Goal: Navigation & Orientation: Locate item on page

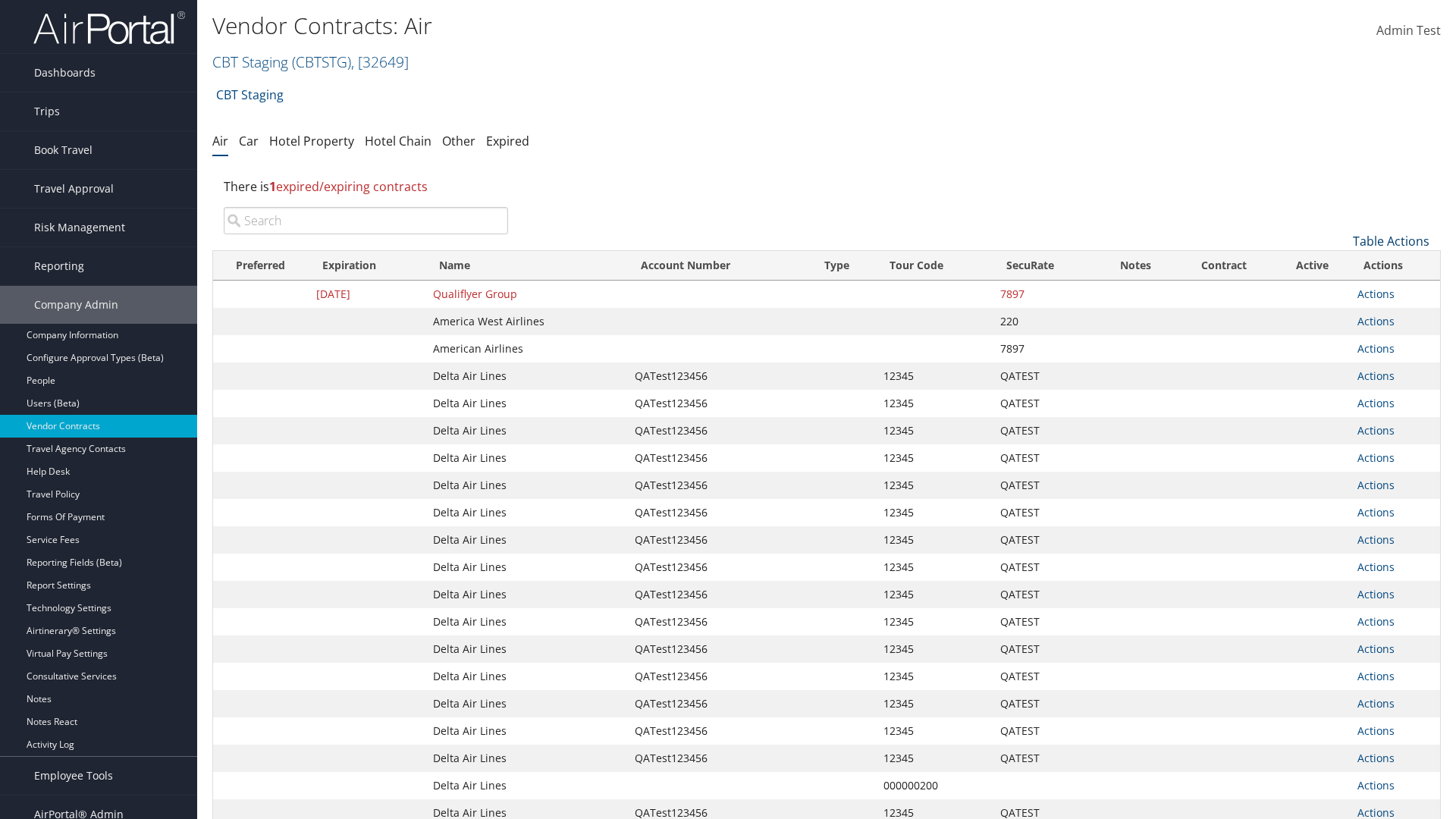
click at [1390, 241] on link "Table Actions" at bounding box center [1390, 241] width 76 height 17
click at [1339, 342] on link "Page Length" at bounding box center [1340, 342] width 200 height 26
click at [1339, 318] on link "50" at bounding box center [1340, 318] width 200 height 26
click at [1390, 241] on link "Table Actions" at bounding box center [1390, 241] width 76 height 17
click at [1339, 342] on link "Page Length" at bounding box center [1340, 342] width 200 height 26
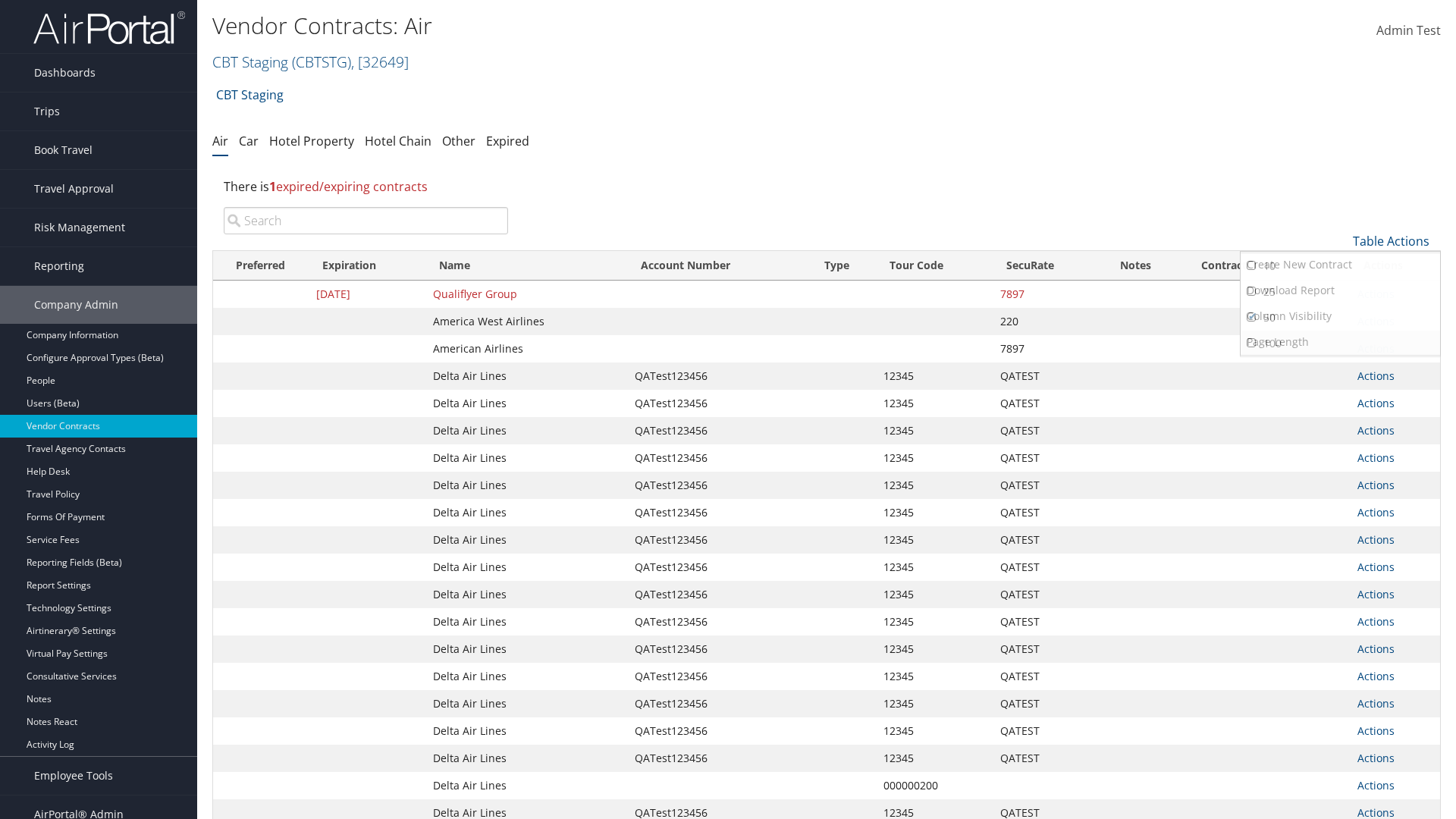
click at [1339, 344] on link "100" at bounding box center [1340, 344] width 200 height 26
click at [1390, 241] on link "Table Actions" at bounding box center [1390, 241] width 76 height 17
click at [1339, 342] on link "Page Length" at bounding box center [1340, 342] width 200 height 26
click at [1339, 266] on link "10" at bounding box center [1340, 266] width 200 height 26
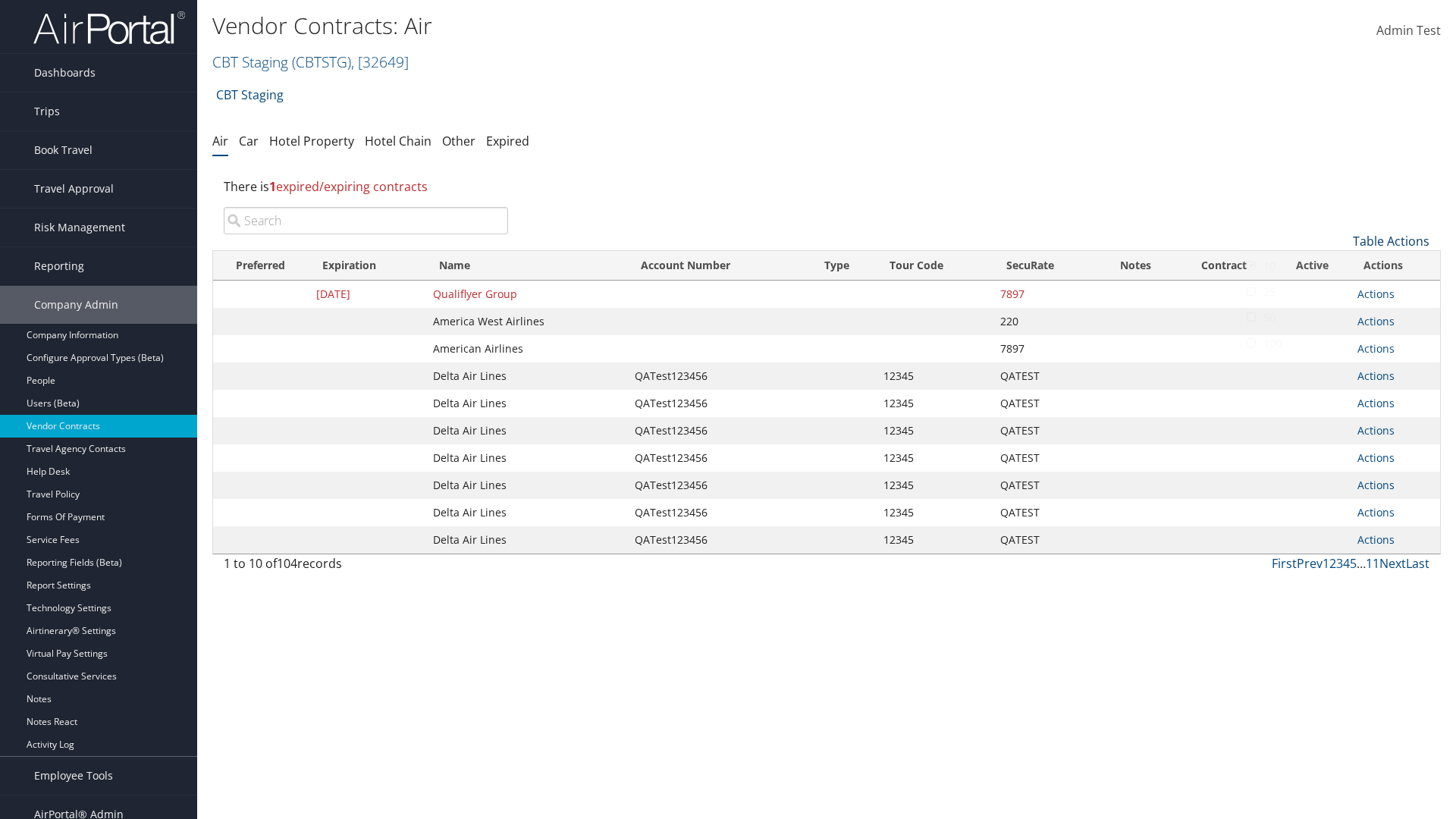
click at [1390, 241] on link "Table Actions" at bounding box center [1390, 241] width 76 height 17
click at [1339, 342] on link "Page Length" at bounding box center [1340, 342] width 200 height 26
click at [1339, 292] on link "25" at bounding box center [1340, 292] width 200 height 26
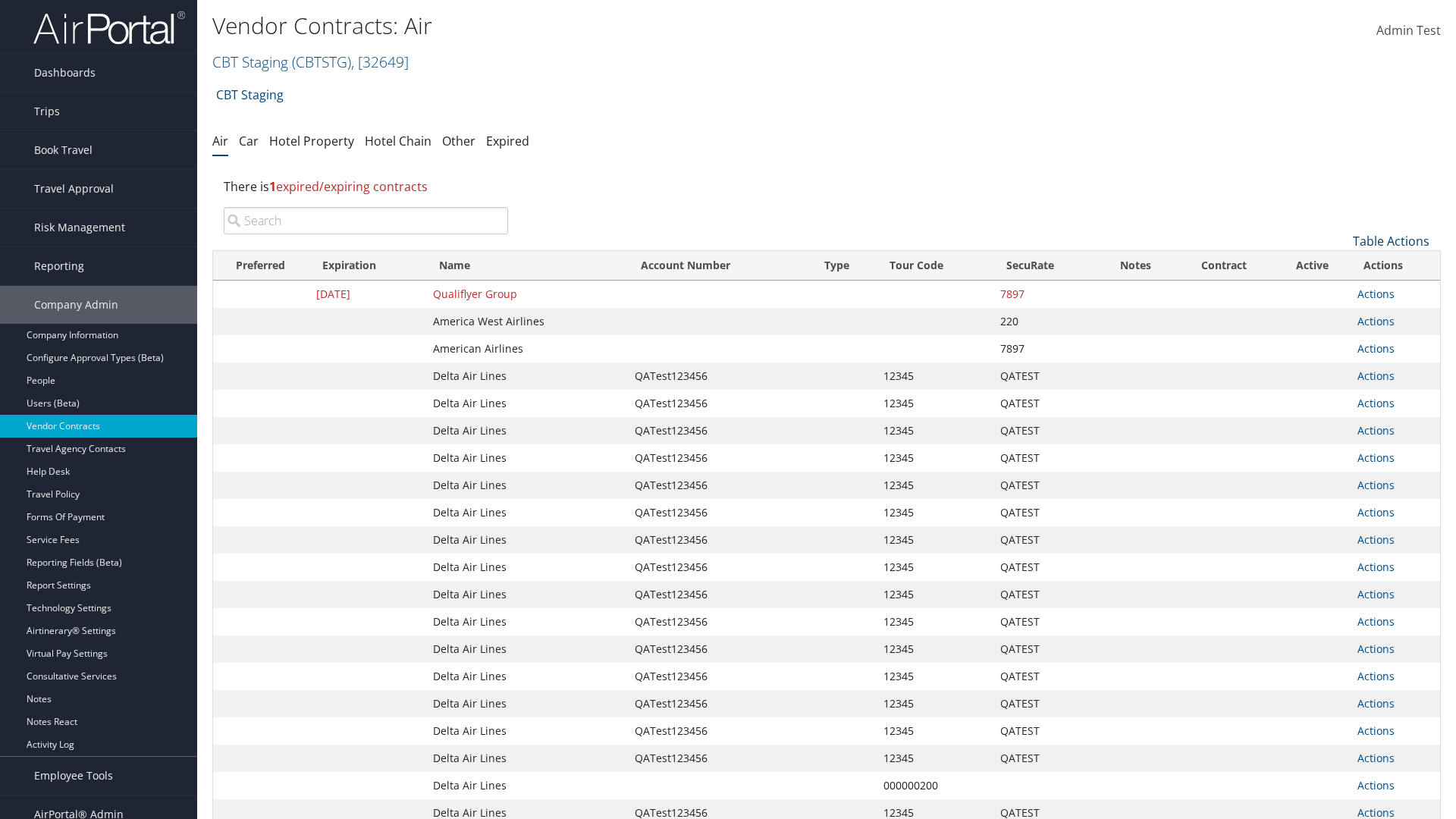
click at [1390, 241] on link "Table Actions" at bounding box center [1390, 241] width 76 height 17
click at [1339, 316] on link "Column Visibility" at bounding box center [1340, 316] width 200 height 26
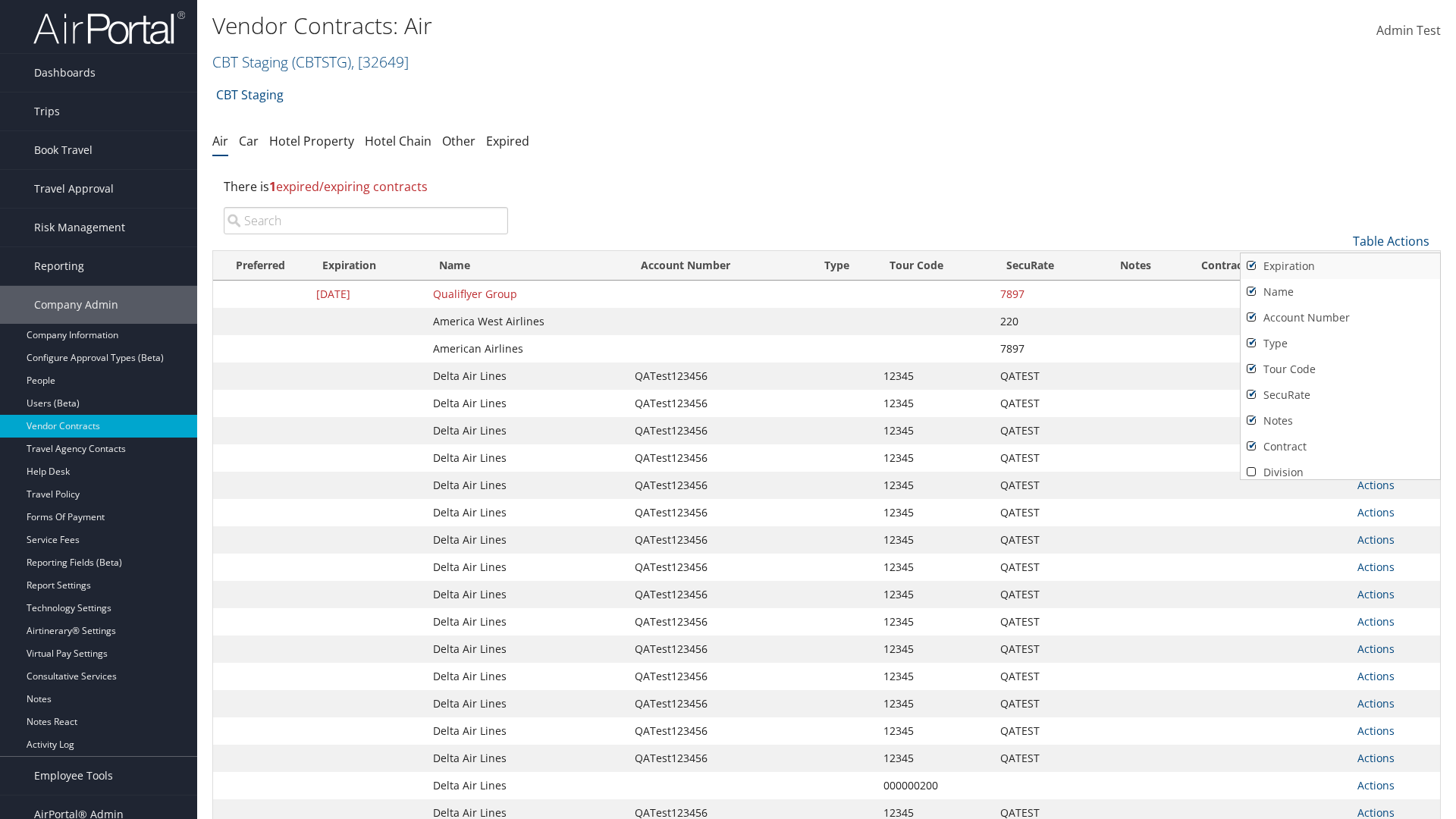
click at [1339, 266] on link "Expiration" at bounding box center [1340, 266] width 200 height 26
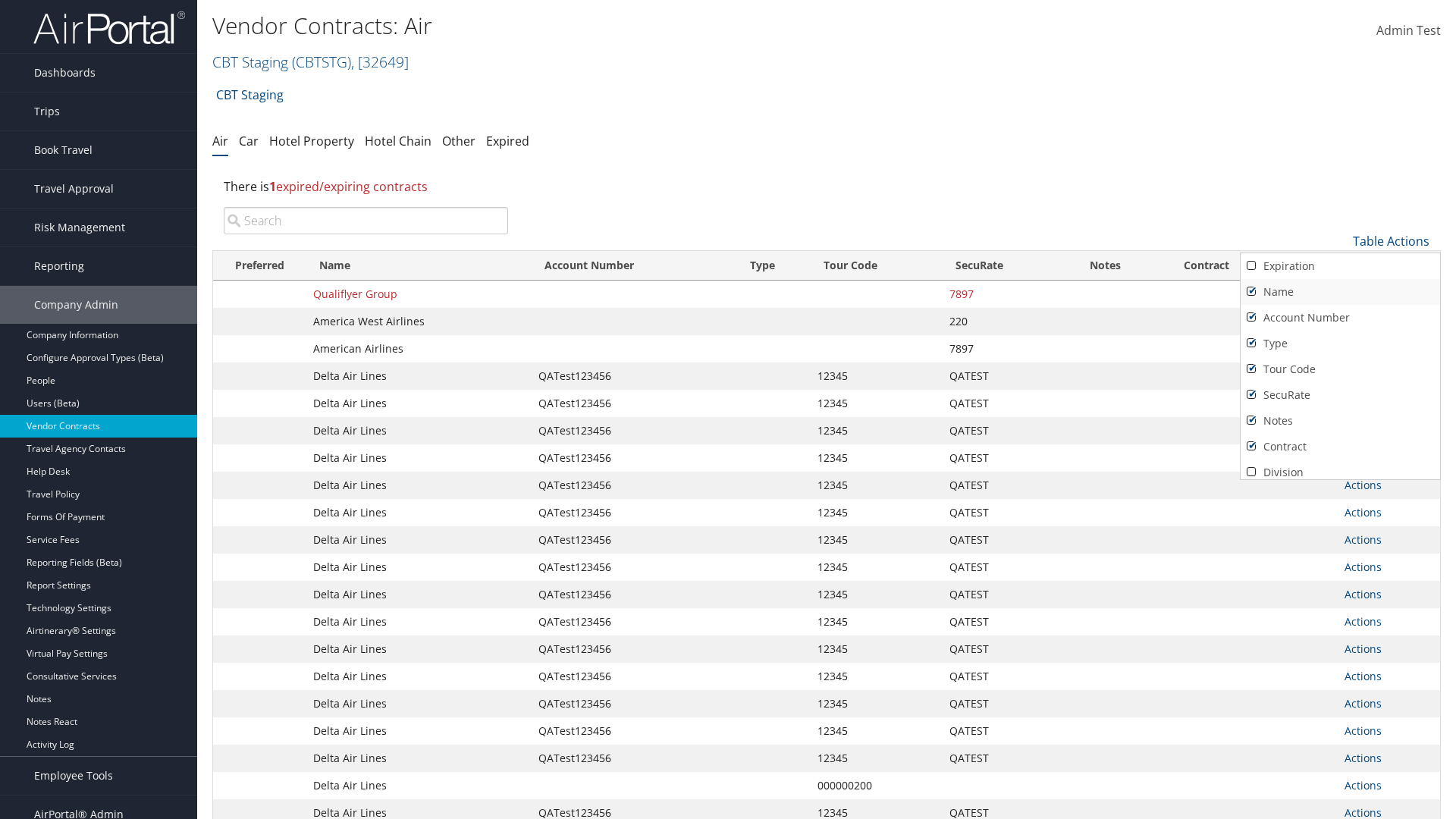
click at [1339, 292] on link "Name" at bounding box center [1340, 292] width 200 height 26
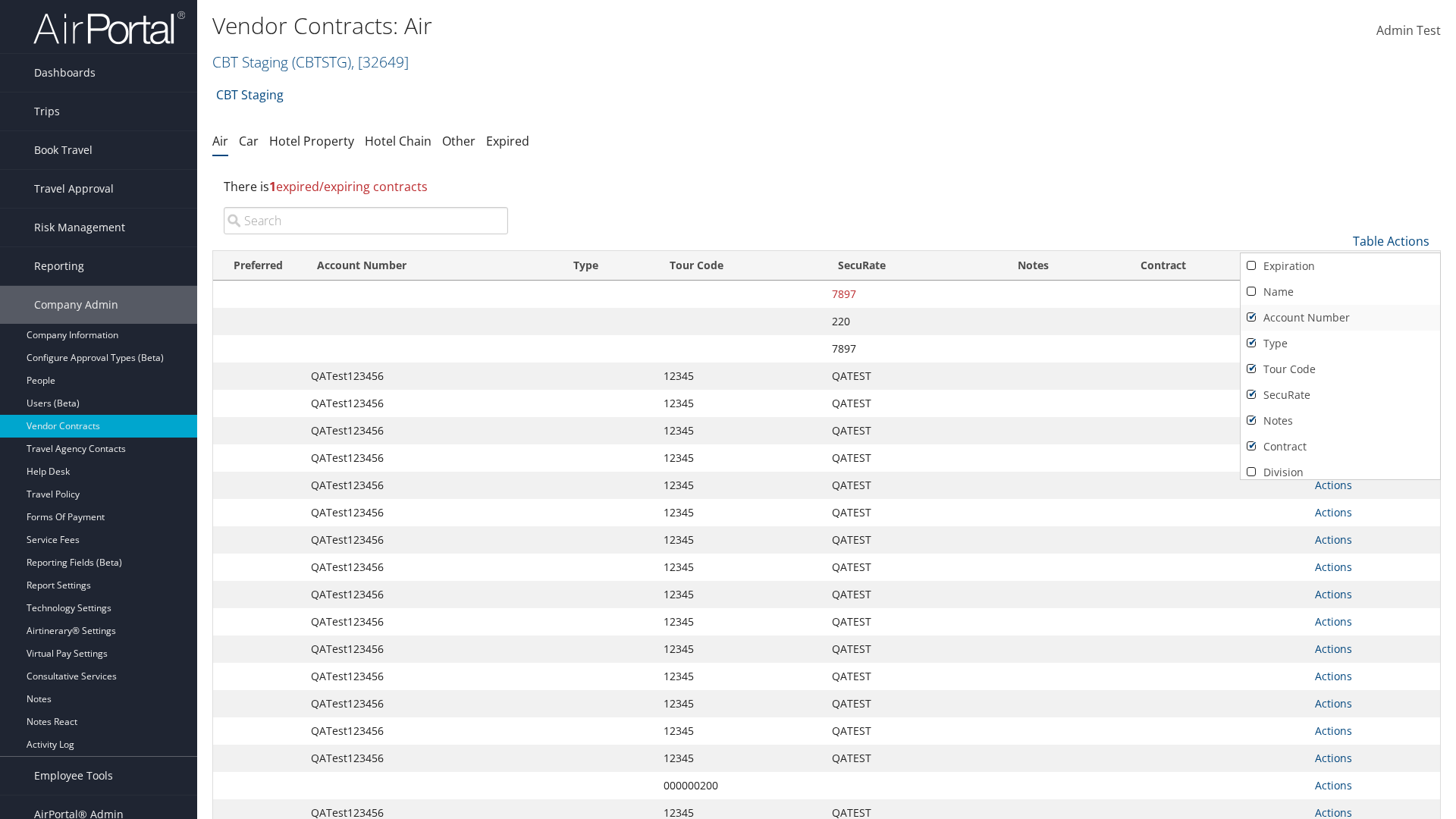
click at [1339, 318] on link "Account Number" at bounding box center [1340, 318] width 200 height 26
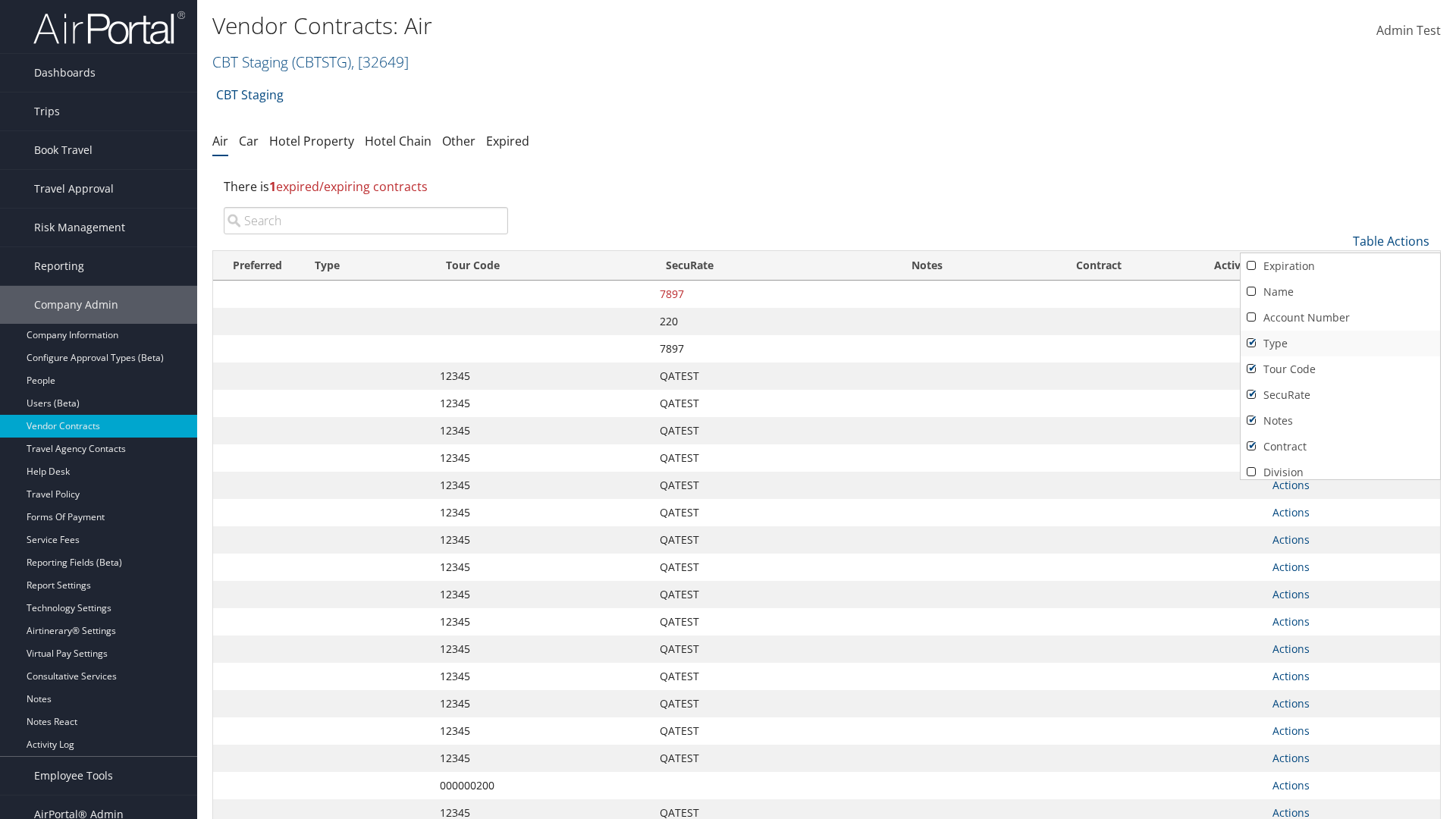
click at [1339, 344] on link "Type" at bounding box center [1340, 344] width 200 height 26
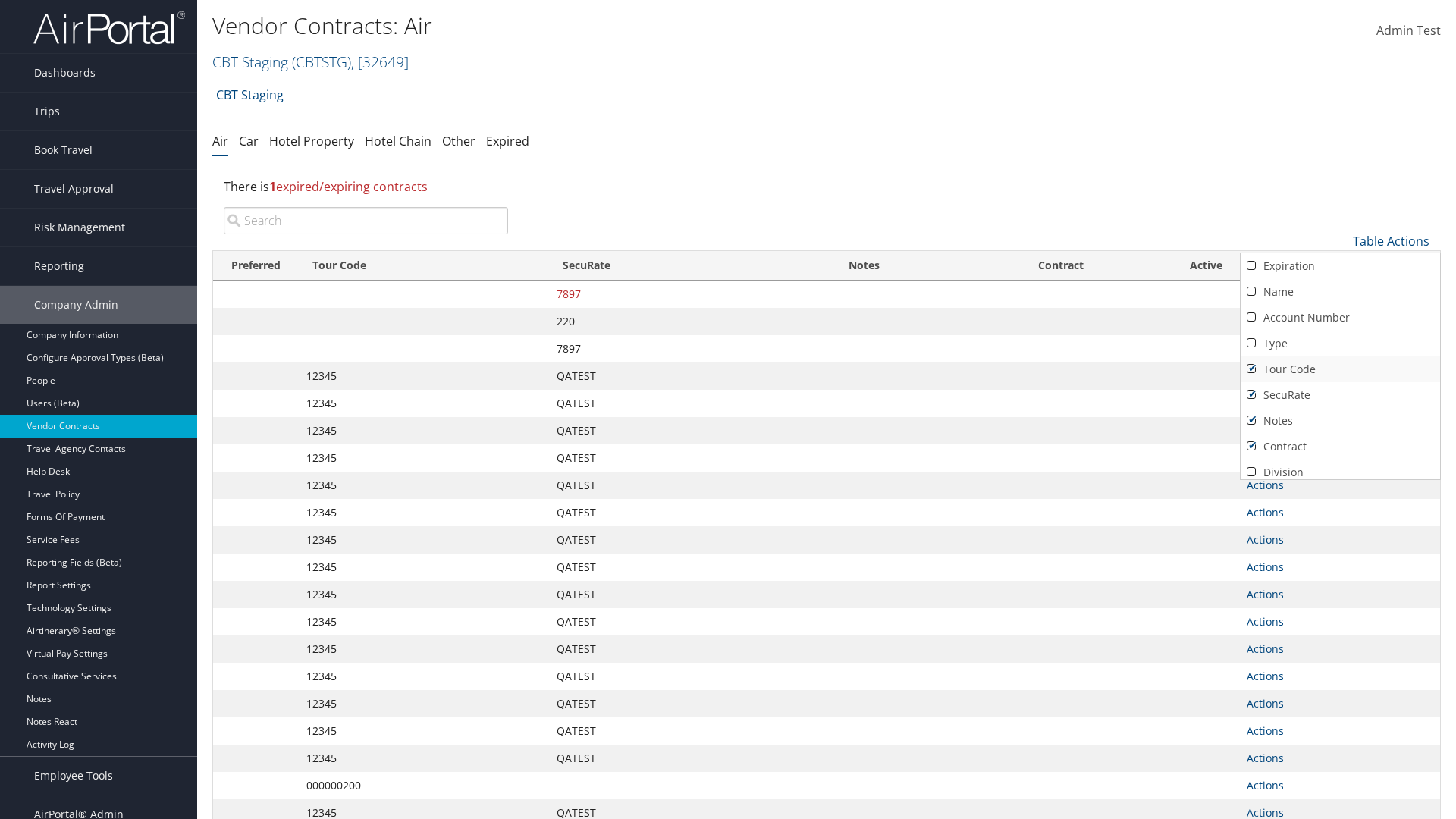
click at [1339, 369] on link "Tour Code" at bounding box center [1340, 369] width 200 height 26
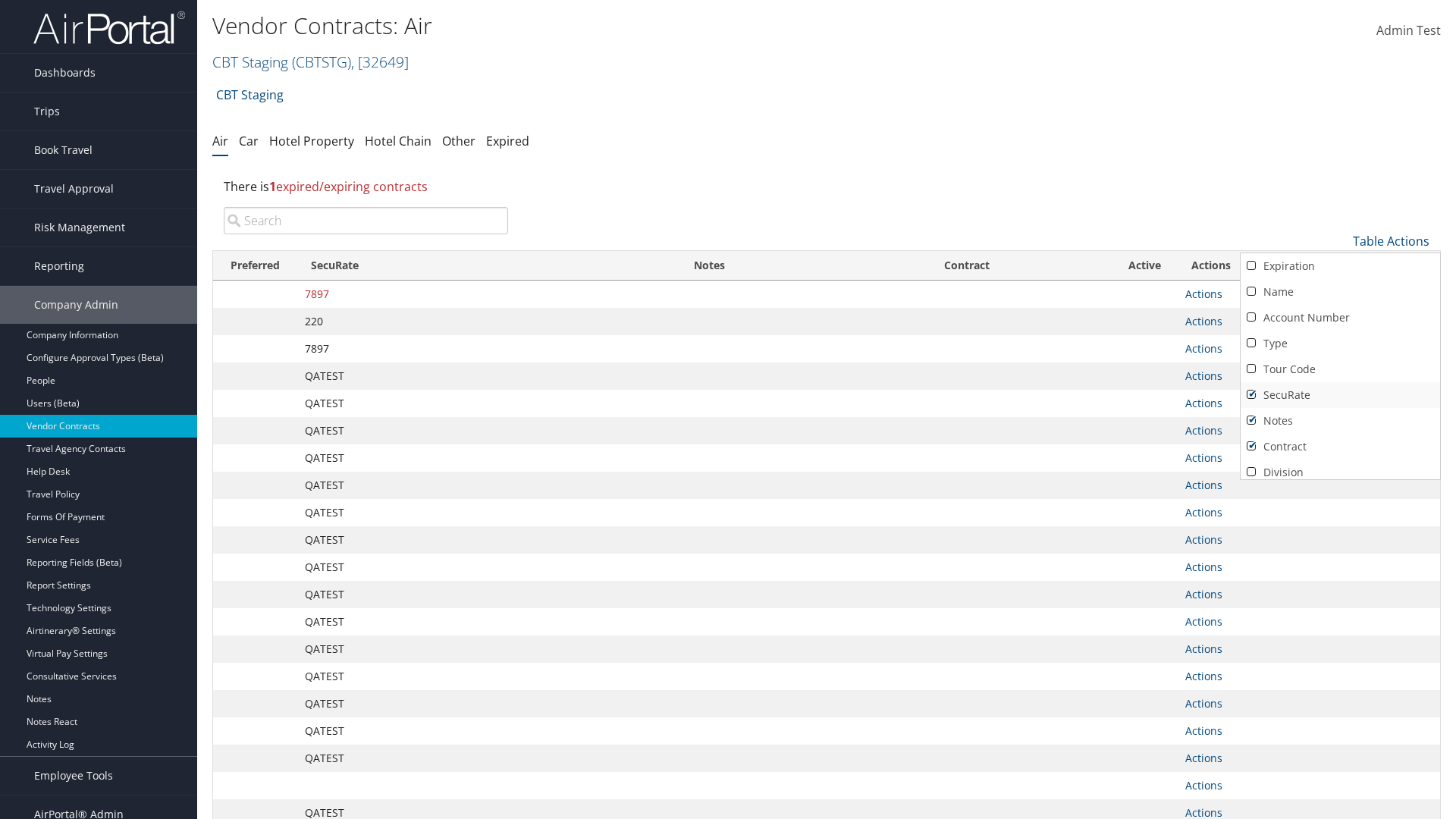
click at [1339, 395] on link "SecuRate" at bounding box center [1340, 395] width 200 height 26
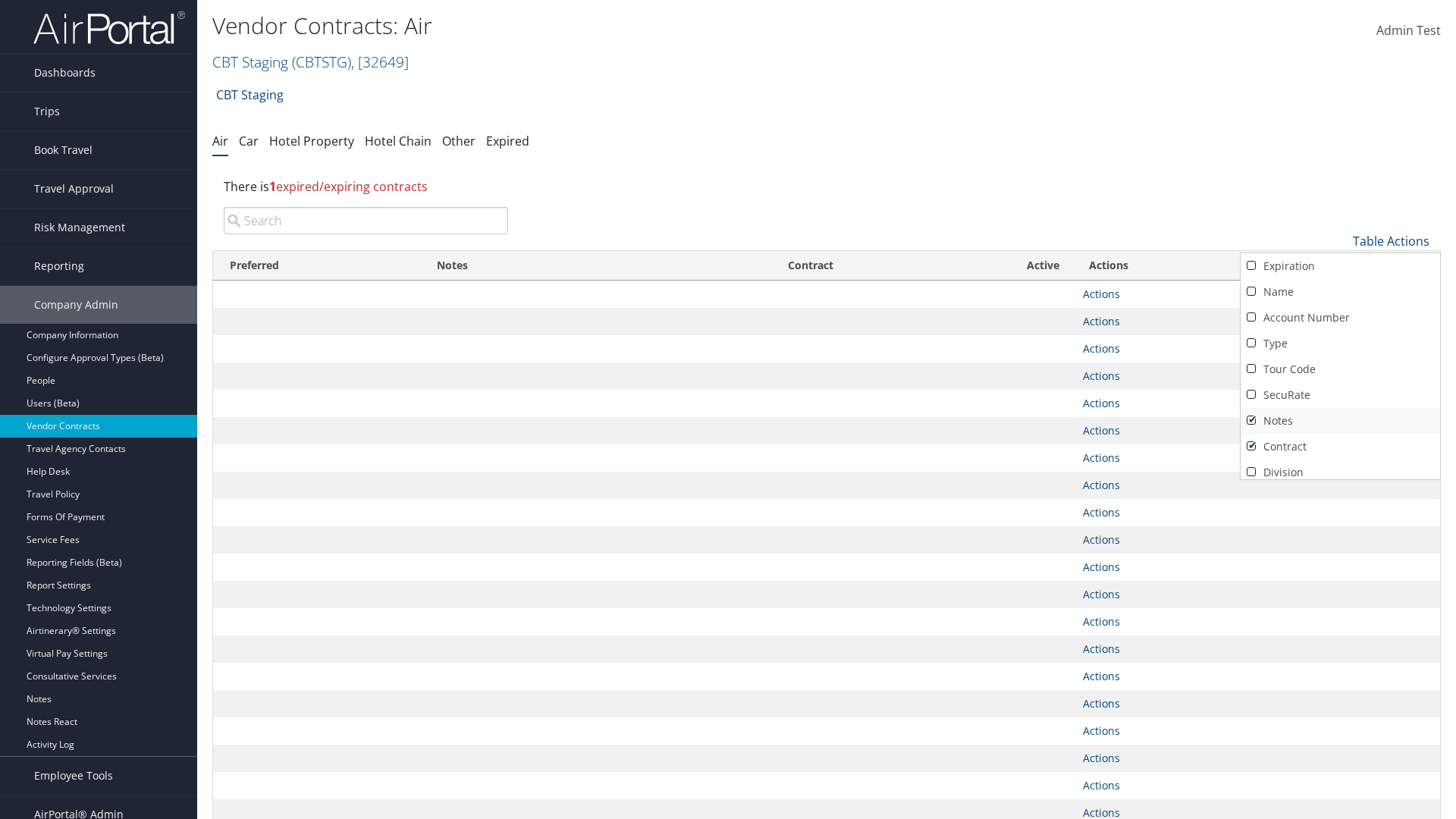
click at [1339, 421] on link "Notes" at bounding box center [1340, 421] width 200 height 26
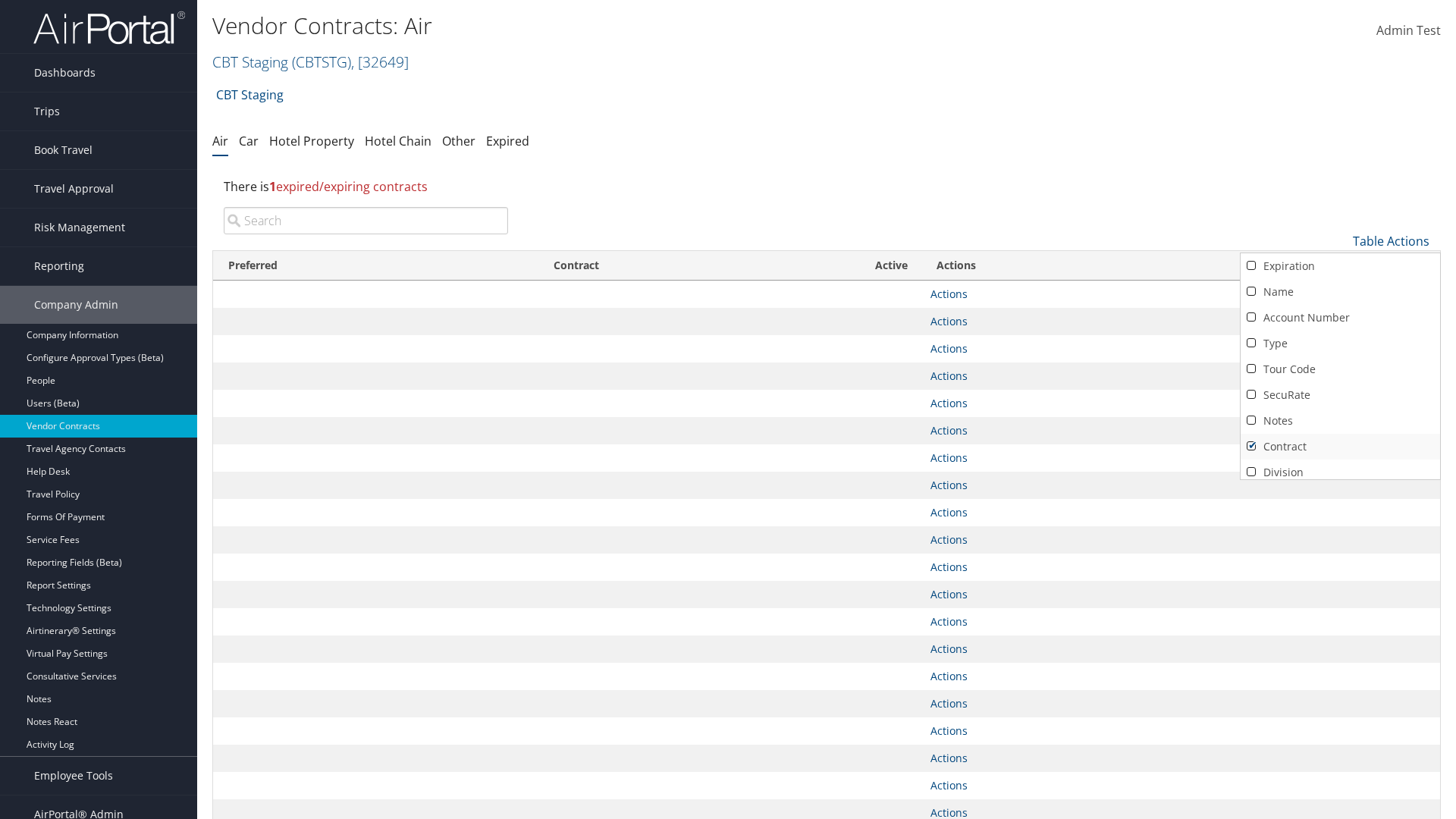
click at [1339, 447] on link "Contract" at bounding box center [1340, 447] width 200 height 26
click at [1339, 486] on link "Active" at bounding box center [1340, 499] width 200 height 26
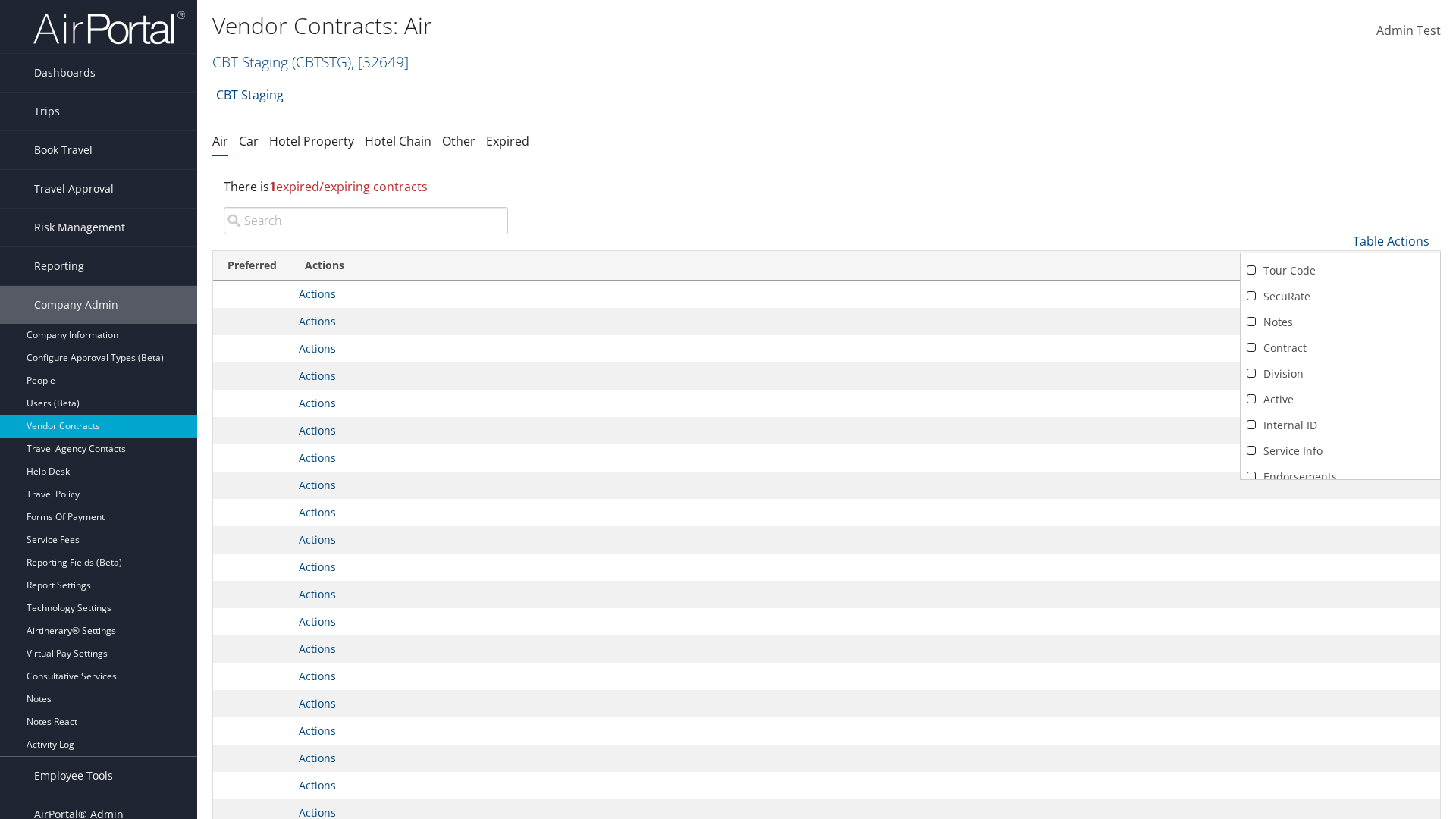
click at [1339, 181] on link "Expiration" at bounding box center [1340, 168] width 200 height 26
click at [1339, 292] on link "Name" at bounding box center [1340, 292] width 200 height 26
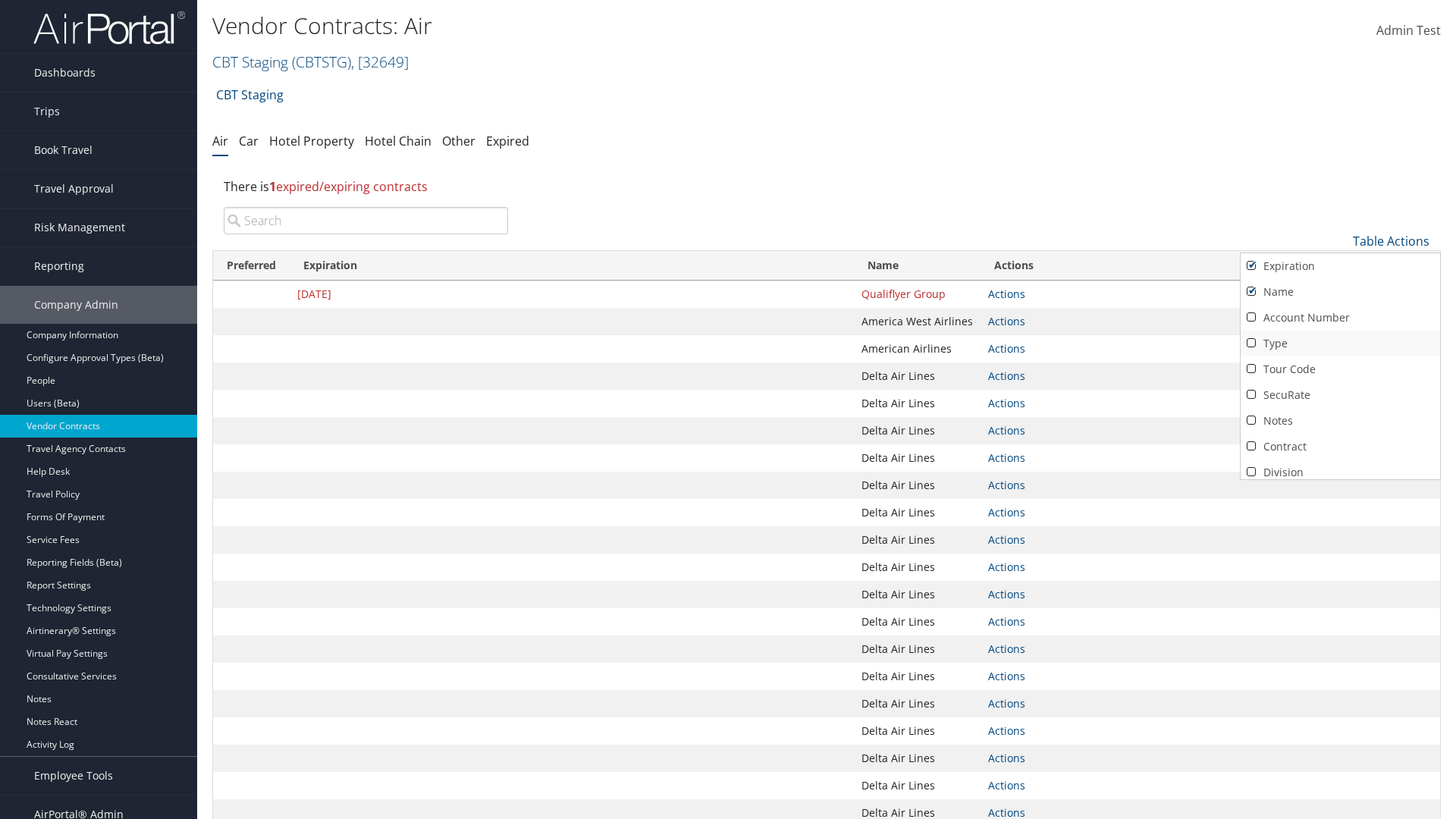
click at [1339, 318] on link "Account Number" at bounding box center [1340, 318] width 200 height 26
click at [1339, 344] on link "Type" at bounding box center [1340, 344] width 200 height 26
click at [1339, 369] on link "Tour Code" at bounding box center [1340, 369] width 200 height 26
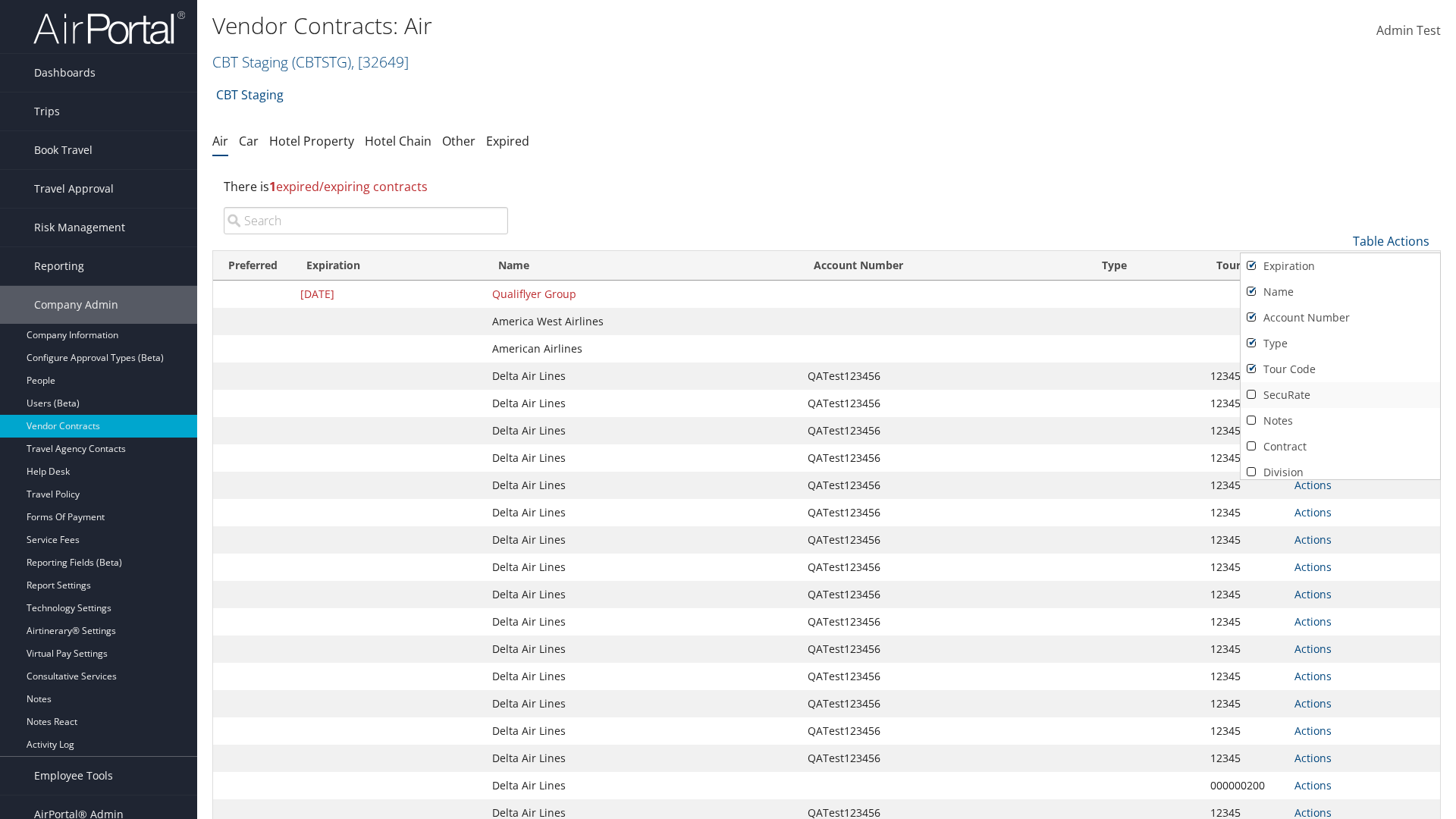
click at [1339, 395] on link "SecuRate" at bounding box center [1340, 395] width 200 height 26
click at [1339, 421] on link "Notes" at bounding box center [1340, 421] width 200 height 26
click at [1339, 447] on link "Contract" at bounding box center [1340, 447] width 200 height 26
